Goal: Information Seeking & Learning: Learn about a topic

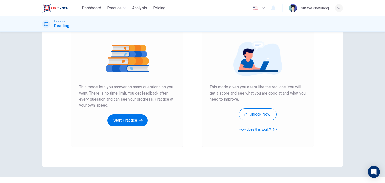
scroll to position [59, 0]
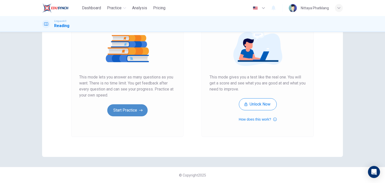
click at [128, 113] on button "Start Practice" at bounding box center [127, 110] width 40 height 12
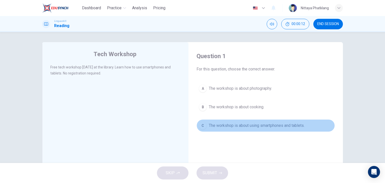
click at [201, 126] on div "C" at bounding box center [203, 125] width 8 height 8
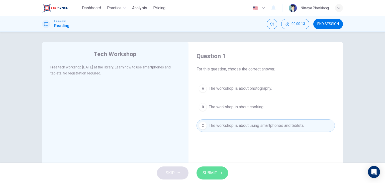
click at [221, 172] on icon "button" at bounding box center [220, 173] width 3 height 2
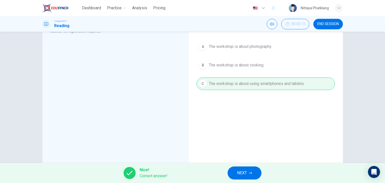
scroll to position [43, 0]
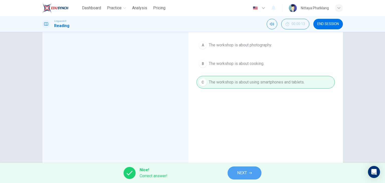
click at [250, 171] on icon "button" at bounding box center [250, 172] width 3 height 3
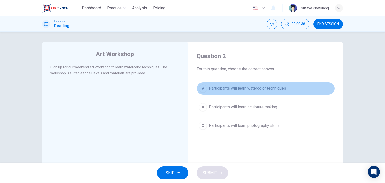
click at [202, 88] on div "A" at bounding box center [203, 88] width 8 height 8
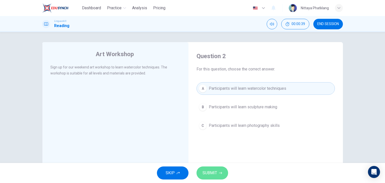
click at [214, 175] on span "SUBMIT" at bounding box center [209, 172] width 15 height 7
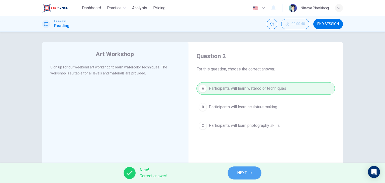
click at [251, 176] on button "NEXT" at bounding box center [244, 172] width 34 height 13
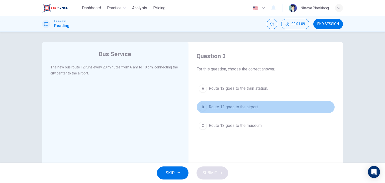
click at [205, 107] on div "B" at bounding box center [203, 107] width 8 height 8
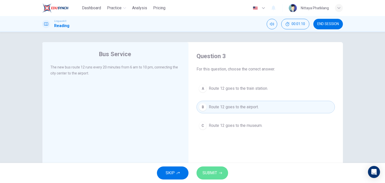
click at [209, 172] on span "SUBMIT" at bounding box center [209, 172] width 15 height 7
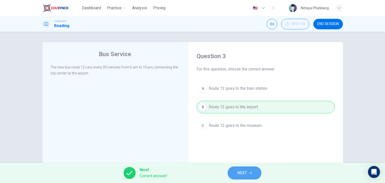
click at [237, 173] on span "NEXT" at bounding box center [242, 172] width 10 height 7
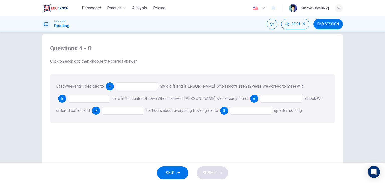
scroll to position [10, 0]
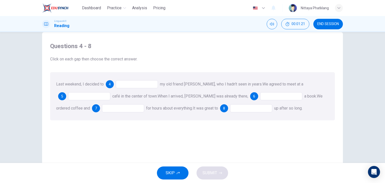
click at [134, 84] on div at bounding box center [137, 84] width 42 height 8
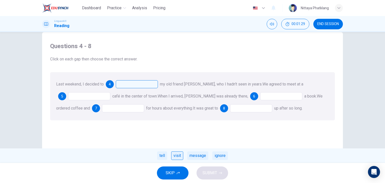
click at [178, 154] on div "visit" at bounding box center [177, 155] width 12 height 9
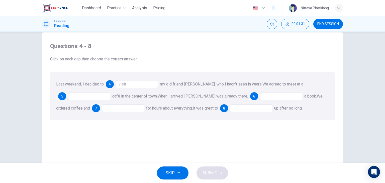
click at [81, 97] on div at bounding box center [89, 96] width 42 height 8
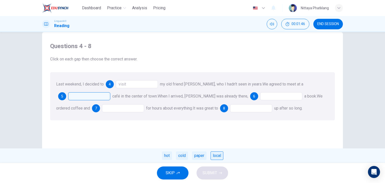
click at [217, 156] on div "local" at bounding box center [216, 155] width 13 height 9
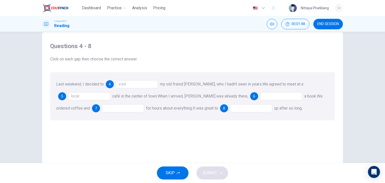
click at [260, 96] on div at bounding box center [281, 96] width 42 height 8
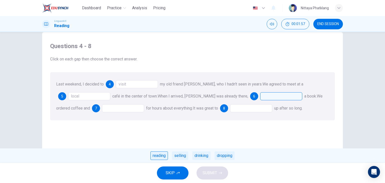
click at [155, 156] on div "reading" at bounding box center [159, 155] width 18 height 9
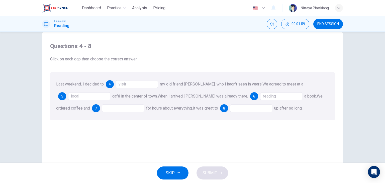
click at [106, 109] on div at bounding box center [123, 108] width 42 height 8
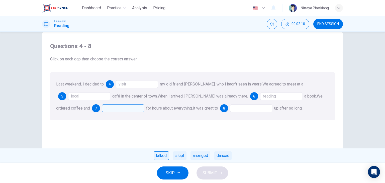
click at [161, 155] on div "talked" at bounding box center [160, 155] width 15 height 9
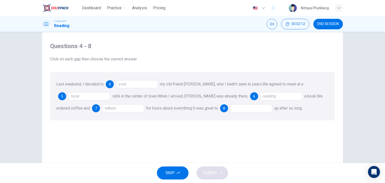
click at [230, 107] on div at bounding box center [251, 108] width 42 height 8
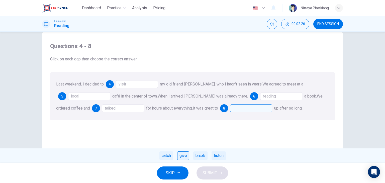
click at [184, 157] on div "give" at bounding box center [183, 155] width 12 height 9
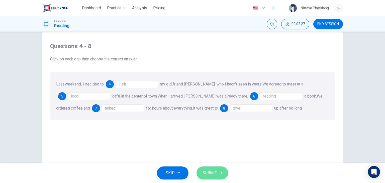
click at [208, 171] on span "SUBMIT" at bounding box center [209, 172] width 15 height 7
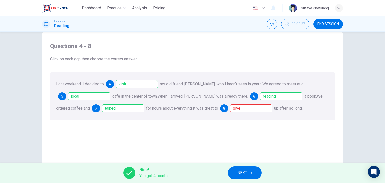
click at [241, 174] on span "NEXT" at bounding box center [242, 172] width 10 height 7
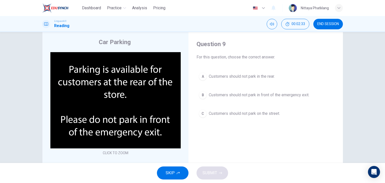
scroll to position [15, 0]
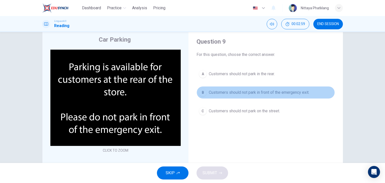
click at [232, 91] on span "Customers should not park in front of the emergency exit." at bounding box center [259, 92] width 100 height 6
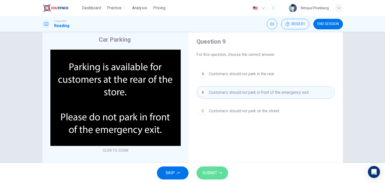
click at [217, 172] on button "SUBMIT" at bounding box center [212, 172] width 32 height 13
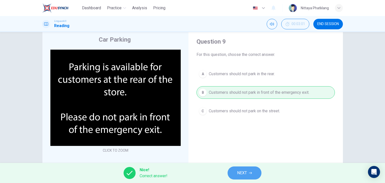
click at [237, 171] on span "NEXT" at bounding box center [242, 172] width 10 height 7
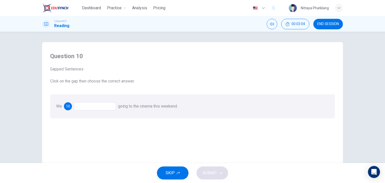
click at [99, 107] on div at bounding box center [95, 106] width 42 height 8
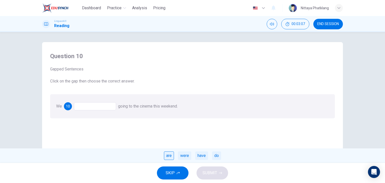
click at [171, 156] on div "are" at bounding box center [169, 155] width 10 height 9
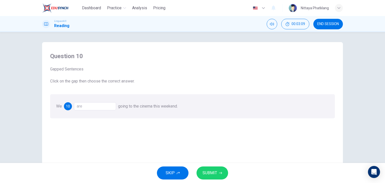
click at [212, 174] on span "SUBMIT" at bounding box center [209, 172] width 15 height 7
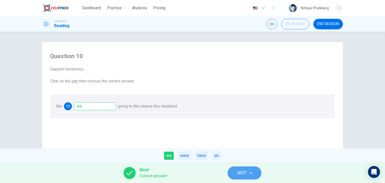
click at [245, 170] on span "NEXT" at bounding box center [242, 172] width 10 height 7
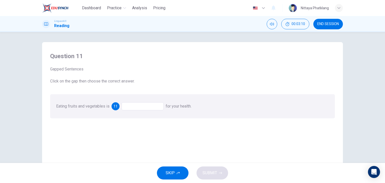
click at [138, 105] on div at bounding box center [142, 106] width 42 height 8
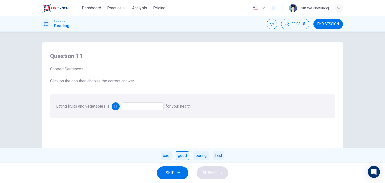
click at [180, 155] on div "good" at bounding box center [183, 155] width 14 height 9
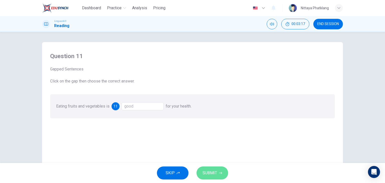
click at [213, 171] on span "SUBMIT" at bounding box center [209, 172] width 15 height 7
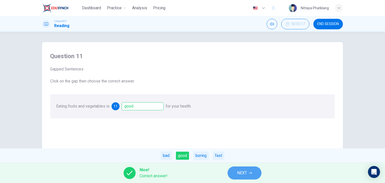
click at [241, 173] on span "NEXT" at bounding box center [242, 172] width 10 height 7
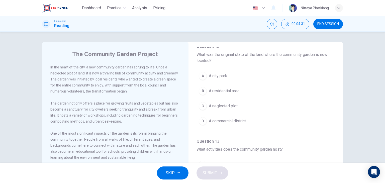
scroll to position [36, 0]
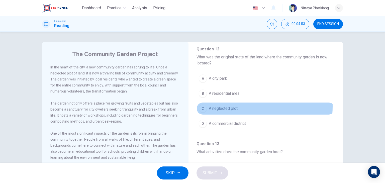
click at [219, 106] on span "A neglected plot" at bounding box center [223, 108] width 29 height 6
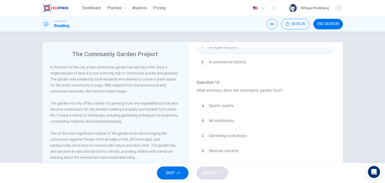
scroll to position [98, 0]
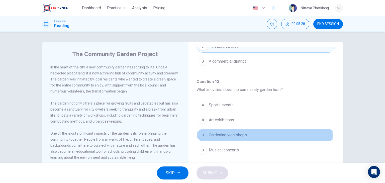
click at [226, 134] on span "Gardening workshops" at bounding box center [228, 135] width 38 height 6
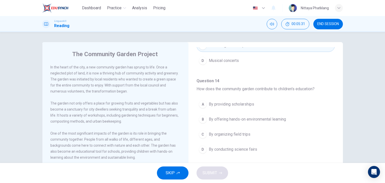
scroll to position [191, 0]
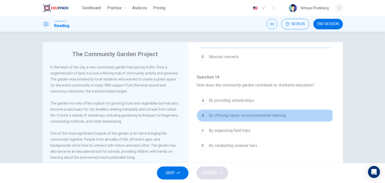
click at [244, 113] on span "By offering hands-on environmental learning" at bounding box center [247, 115] width 77 height 6
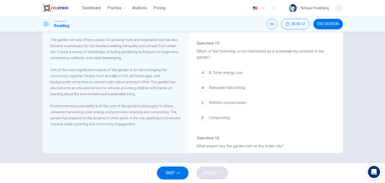
scroll to position [254, 0]
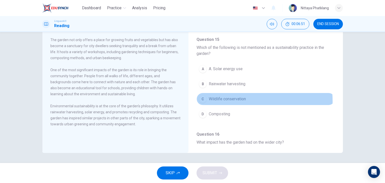
click at [219, 99] on span "Wildlife conservation" at bounding box center [227, 99] width 37 height 6
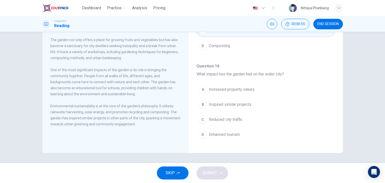
scroll to position [323, 0]
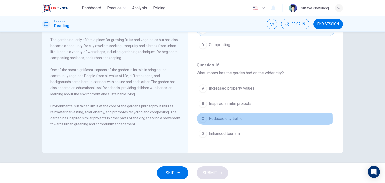
click at [214, 116] on span "Reduced city traffic" at bounding box center [226, 118] width 34 height 6
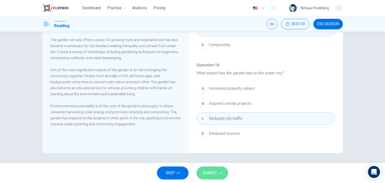
click at [216, 171] on button "SUBMIT" at bounding box center [212, 172] width 32 height 13
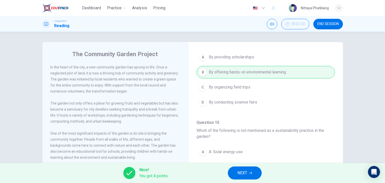
scroll to position [63, 0]
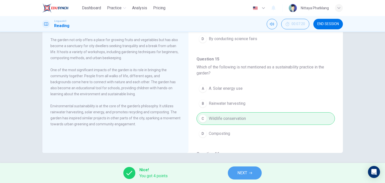
click at [234, 177] on button "NEXT" at bounding box center [245, 172] width 34 height 13
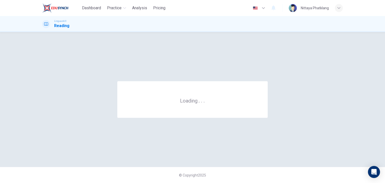
scroll to position [0, 0]
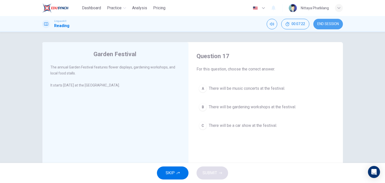
click at [324, 25] on span "END SESSION" at bounding box center [328, 24] width 22 height 4
